Goal: Information Seeking & Learning: Learn about a topic

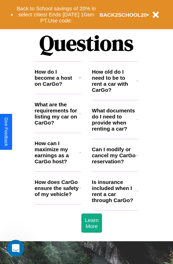
scroll to position [864, 0]
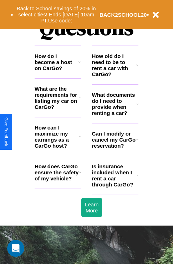
click at [79, 65] on icon at bounding box center [79, 62] width 3 height 6
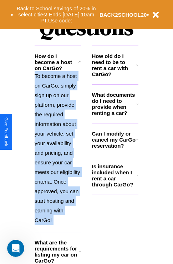
scroll to position [904, 0]
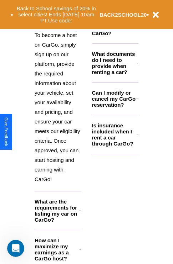
click at [80, 253] on icon at bounding box center [80, 250] width 2 height 6
click at [137, 102] on icon at bounding box center [137, 99] width 2 height 6
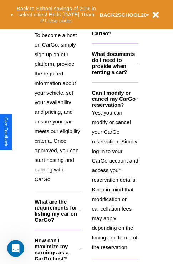
click at [115, 36] on h3 "How old do I need to be to rent a car with CarGo?" at bounding box center [114, 24] width 45 height 24
click at [58, 222] on h3 "What are the requirements for listing my car on CarGo?" at bounding box center [57, 211] width 45 height 24
click at [115, 36] on h3 "How old do I need to be to rent a car with CarGo?" at bounding box center [114, 24] width 45 height 24
click at [137, 99] on polyline at bounding box center [137, 98] width 2 height 1
